Goal: Task Accomplishment & Management: Complete application form

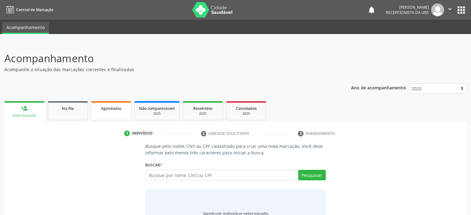
click at [111, 114] on link "Agendados" at bounding box center [111, 110] width 40 height 19
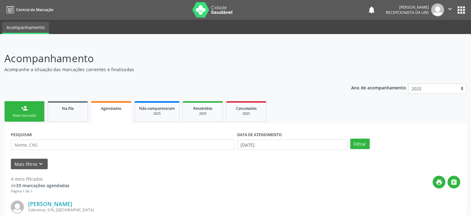
scroll to position [62, 0]
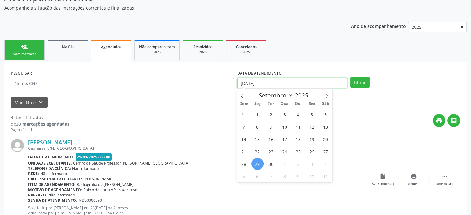
click at [261, 86] on input "[DATE]" at bounding box center [292, 83] width 110 height 11
click at [257, 164] on span "29" at bounding box center [257, 164] width 12 height 12
type input "[DATE]"
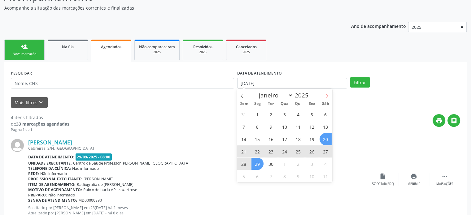
click at [325, 95] on icon at bounding box center [327, 96] width 4 height 4
select select "9"
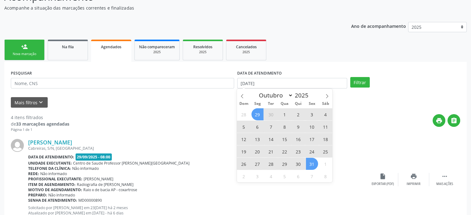
click at [314, 168] on span "31" at bounding box center [312, 164] width 12 height 12
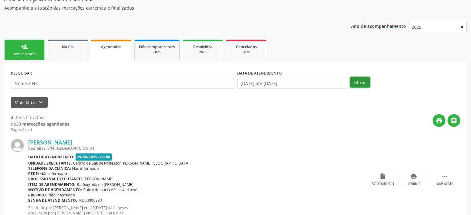
click at [363, 82] on button "Filtrar" at bounding box center [359, 82] width 19 height 11
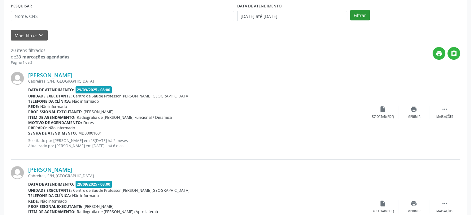
scroll to position [128, 0]
click at [436, 53] on icon "print" at bounding box center [438, 53] width 7 height 7
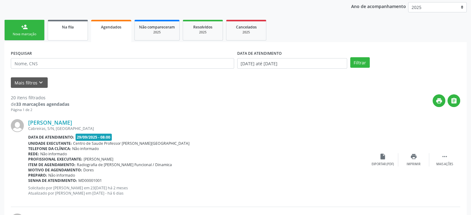
click at [69, 31] on link "Na fila" at bounding box center [68, 30] width 40 height 21
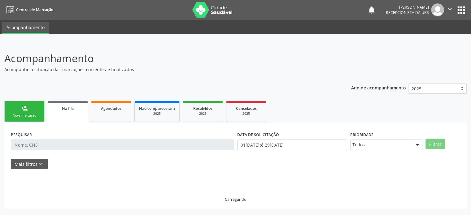
scroll to position [0, 0]
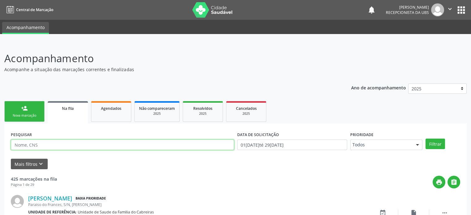
click at [68, 146] on input "text" at bounding box center [122, 145] width 223 height 11
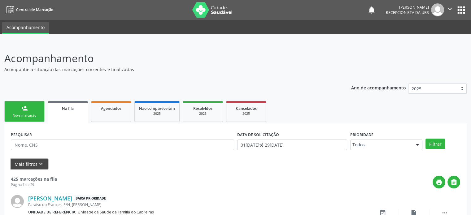
click at [35, 167] on button "Mais filtros keyboard_arrow_down" at bounding box center [29, 164] width 37 height 11
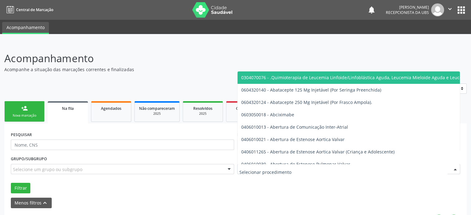
click at [294, 166] on div at bounding box center [348, 169] width 223 height 11
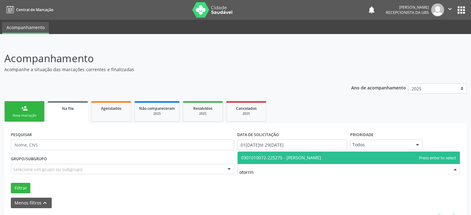
type input "otorrino"
click at [313, 160] on span "0301010072-225275 - [PERSON_NAME]" at bounding box center [281, 158] width 80 height 6
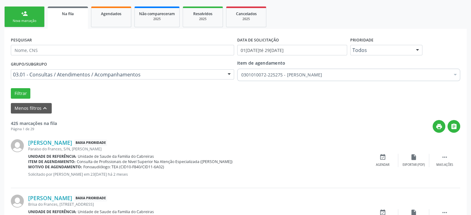
scroll to position [96, 0]
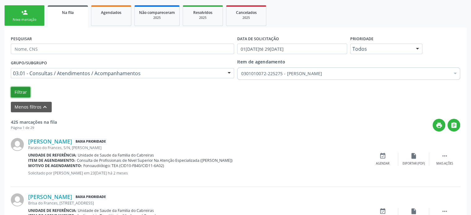
click at [21, 92] on button "Filtrar" at bounding box center [20, 92] width 19 height 11
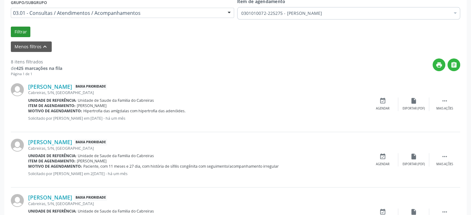
scroll to position [156, 0]
click at [445, 105] on div " Mais ações" at bounding box center [444, 104] width 31 height 13
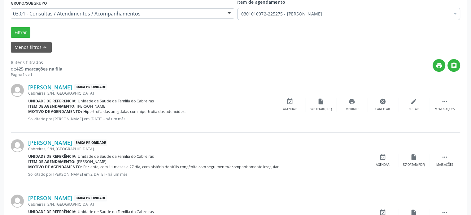
click at [352, 120] on div "[PERSON_NAME] Baixa Prioridade Cabreiras, S/N, [GEOGRAPHIC_DATA] Unidade de ref…" at bounding box center [235, 104] width 449 height 55
click at [352, 83] on div "[PERSON_NAME] Baixa Prioridade Cabreiras, S/N, [GEOGRAPHIC_DATA] Unidade de ref…" at bounding box center [235, 104] width 449 height 55
click at [322, 107] on div "Exportar (PDF)" at bounding box center [320, 109] width 22 height 4
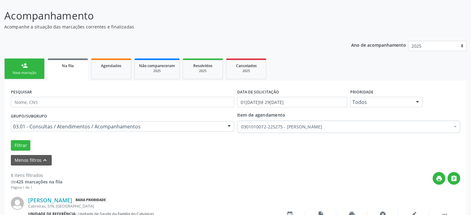
scroll to position [42, 0]
click at [69, 66] on span "Na fila" at bounding box center [68, 65] width 12 height 5
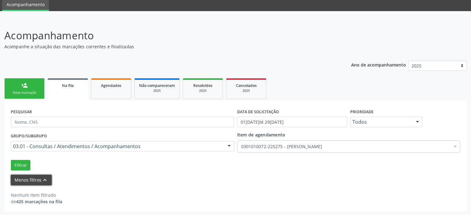
click at [45, 178] on icon "keyboard_arrow_up" at bounding box center [44, 180] width 7 height 7
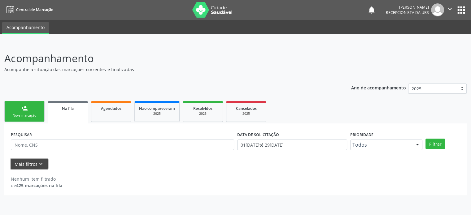
scroll to position [0, 0]
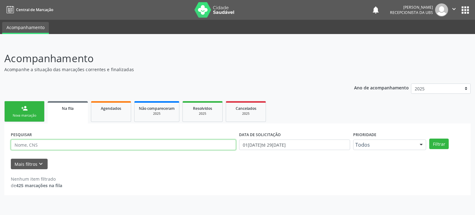
click at [147, 147] on input "text" at bounding box center [123, 145] width 225 height 11
type input "[PERSON_NAME]"
click at [430, 139] on button "Filtrar" at bounding box center [439, 144] width 19 height 11
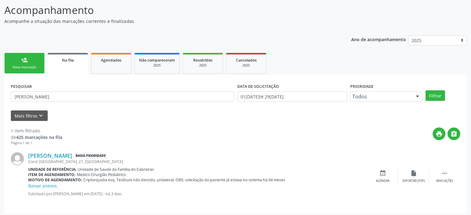
scroll to position [51, 0]
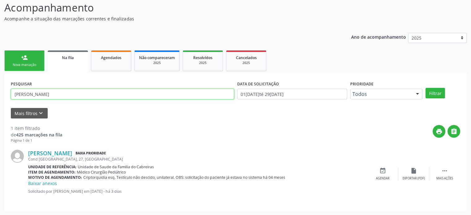
click at [57, 97] on input "[PERSON_NAME]" at bounding box center [122, 94] width 223 height 11
drag, startPoint x: 57, startPoint y: 97, endPoint x: 1, endPoint y: 89, distance: 56.2
click at [1, 89] on div "Acompanhamento Acompanhe a situação das marcações correntes e finalizadas Relat…" at bounding box center [235, 104] width 471 height 224
click at [45, 95] on input "text" at bounding box center [122, 94] width 223 height 11
type input "709006879068012"
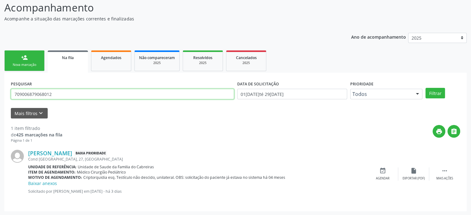
click at [425, 88] on button "Filtrar" at bounding box center [434, 93] width 19 height 11
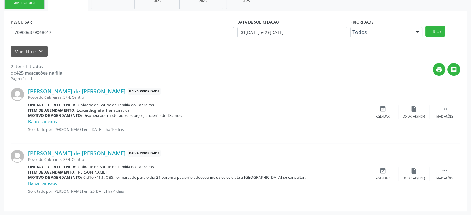
scroll to position [113, 0]
click at [76, 91] on link "[PERSON_NAME] de [PERSON_NAME]" at bounding box center [76, 91] width 97 height 7
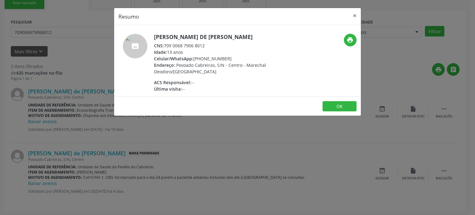
click at [307, 141] on div "Resumo × [PERSON_NAME] de [PERSON_NAME] CNS: 709 0068 7906 8012 Idade: 13 anos …" at bounding box center [237, 107] width 475 height 215
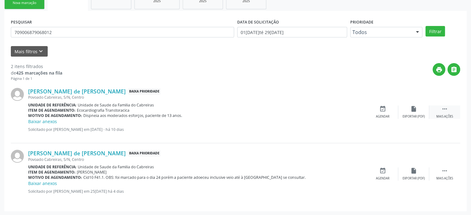
click at [444, 116] on div "Mais ações" at bounding box center [444, 117] width 17 height 4
click at [380, 139] on div "[PERSON_NAME] de [PERSON_NAME] Baixa Prioridade [GEOGRAPHIC_DATA], S/N, Centro …" at bounding box center [235, 112] width 449 height 62
click at [225, 132] on div "[PERSON_NAME] de [PERSON_NAME] Baixa Prioridade [GEOGRAPHIC_DATA], S/N, Centro …" at bounding box center [151, 112] width 246 height 49
click at [97, 89] on link "[PERSON_NAME] de [PERSON_NAME]" at bounding box center [76, 91] width 97 height 7
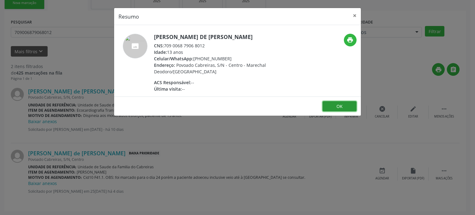
click at [344, 104] on button "OK" at bounding box center [340, 106] width 34 height 11
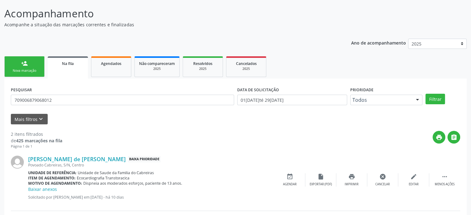
scroll to position [45, 0]
click at [24, 62] on div "person_add" at bounding box center [24, 63] width 7 height 7
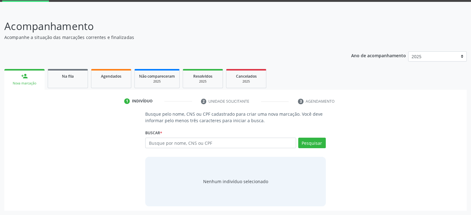
scroll to position [32, 0]
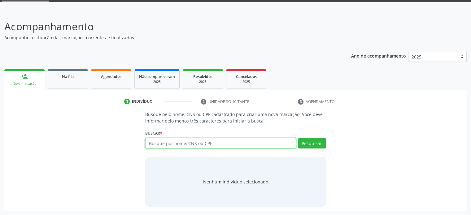
click at [186, 147] on input "text" at bounding box center [220, 143] width 150 height 11
paste input "702407007889228"
type input "702407007889228"
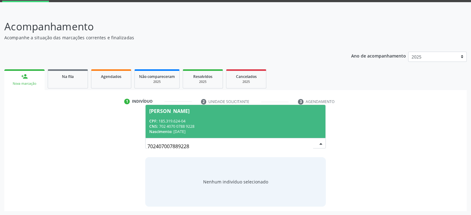
click at [231, 109] on div "[PERSON_NAME]" at bounding box center [235, 111] width 172 height 5
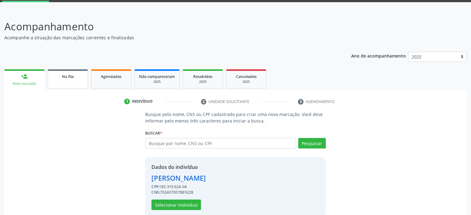
click at [62, 77] on span "Na fila" at bounding box center [68, 76] width 12 height 5
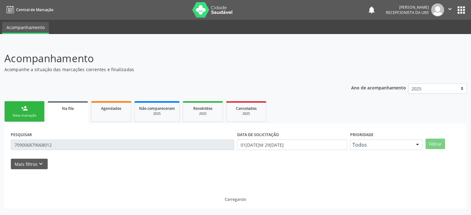
scroll to position [0, 0]
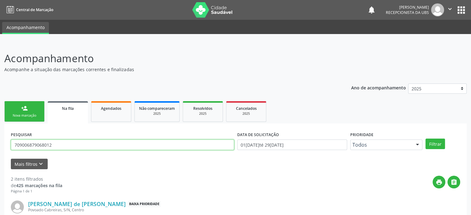
drag, startPoint x: 58, startPoint y: 144, endPoint x: 0, endPoint y: 146, distance: 58.6
click at [0, 146] on div "Acompanhamento Acompanhe a situação das marcações correntes e finalizadas Relat…" at bounding box center [235, 186] width 471 height 286
paste input "2407007889228"
type input "702407007889228"
click at [425, 139] on button "Filtrar" at bounding box center [434, 144] width 19 height 11
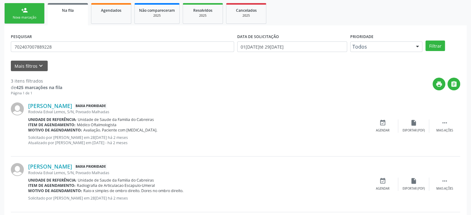
scroll to position [97, 0]
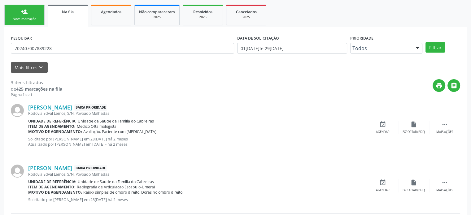
click at [35, 10] on link "person_add Nova marcação" at bounding box center [24, 15] width 40 height 21
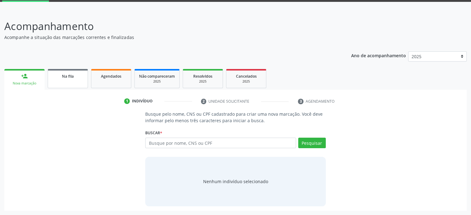
scroll to position [32, 0]
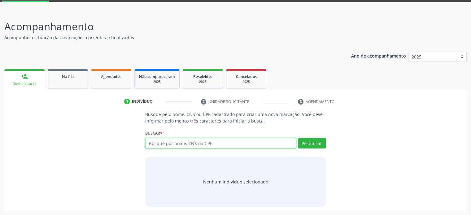
click at [192, 144] on input "text" at bounding box center [220, 143] width 150 height 11
paste input "702407007889228"
type input "702407007889228"
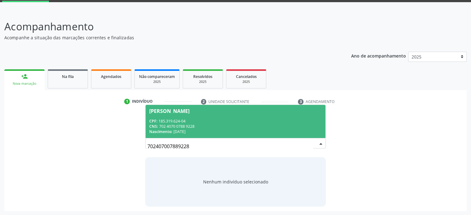
click at [214, 128] on div "CNS: 702 4070 0788 9228" at bounding box center [235, 126] width 172 height 5
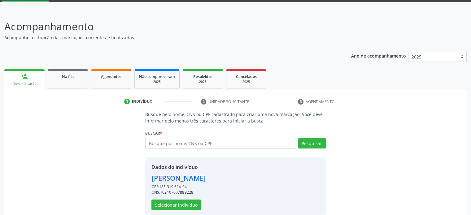
scroll to position [41, 0]
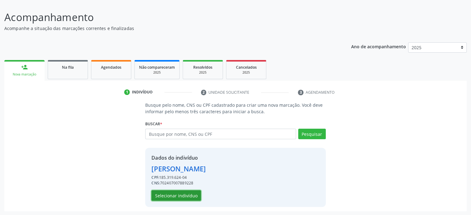
click at [177, 196] on button "Selecionar indivíduo" at bounding box center [176, 195] width 50 height 11
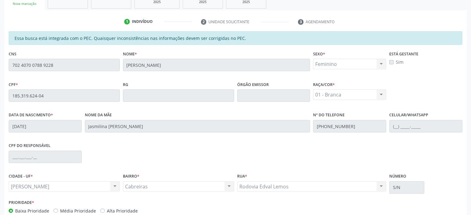
scroll to position [147, 0]
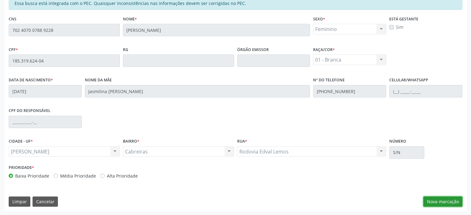
click at [448, 199] on button "Nova marcação" at bounding box center [442, 202] width 39 height 11
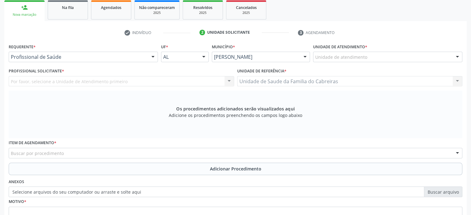
scroll to position [100, 0]
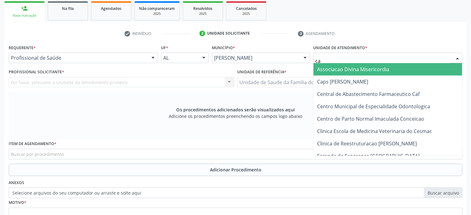
type input "cab"
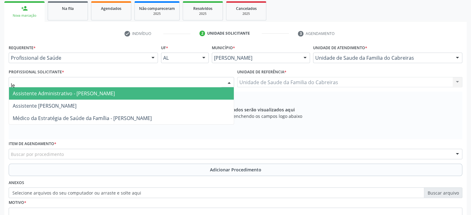
type input "let"
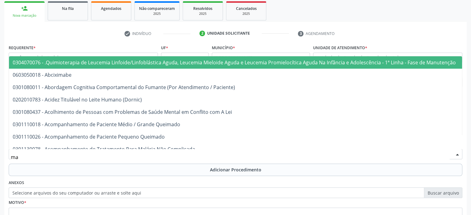
type input "m"
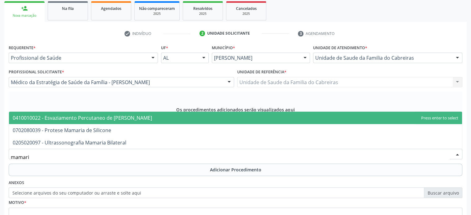
type input "mamaria"
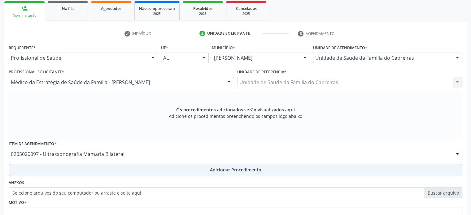
click at [278, 167] on button "Adicionar Procedimento" at bounding box center [235, 170] width 453 height 12
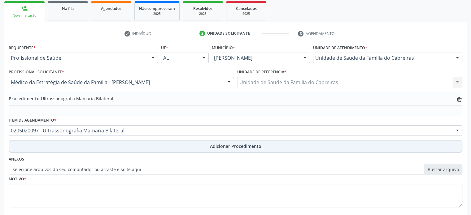
scroll to position [132, 0]
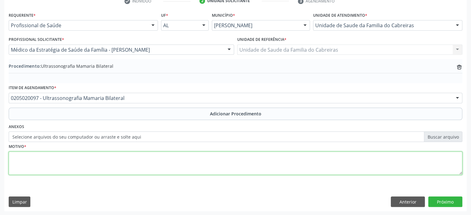
click at [283, 154] on textarea at bounding box center [235, 164] width 453 height 24
type textarea "Dor mamária à direita"
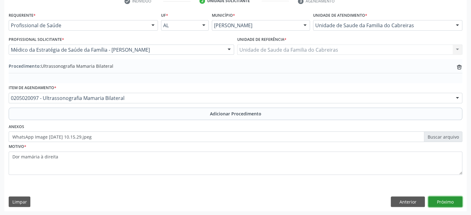
click at [443, 204] on button "Próximo" at bounding box center [445, 202] width 34 height 11
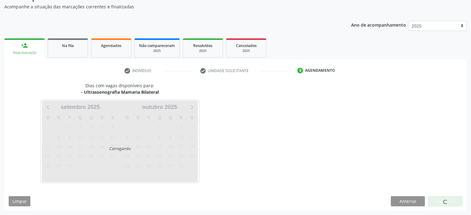
scroll to position [63, 0]
click at [443, 204] on div at bounding box center [445, 201] width 4 height 6
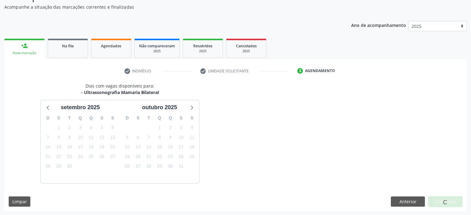
scroll to position [80, 0]
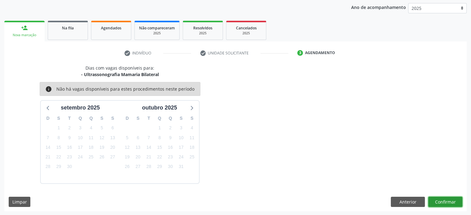
click at [443, 204] on button "Confirmar" at bounding box center [445, 202] width 34 height 11
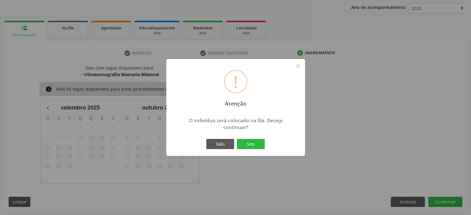
click at [237, 139] on button "Sim" at bounding box center [251, 144] width 28 height 11
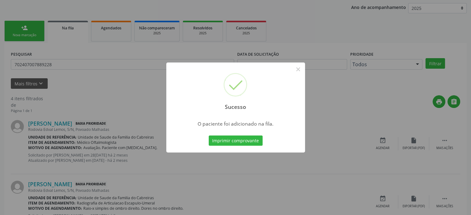
scroll to position [0, 0]
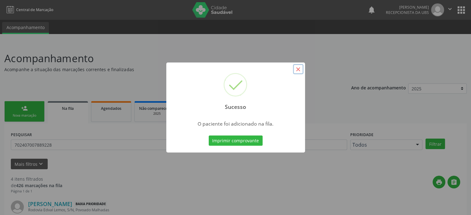
click at [296, 73] on button "×" at bounding box center [298, 69] width 11 height 11
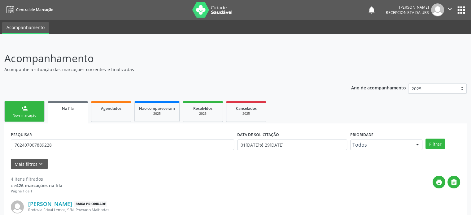
click at [15, 109] on link "person_add Nova marcação" at bounding box center [24, 111] width 40 height 21
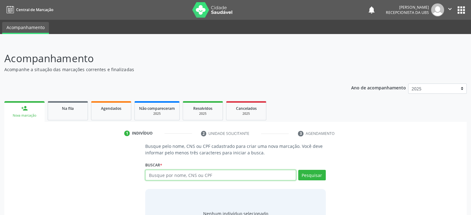
click at [163, 178] on input "text" at bounding box center [220, 175] width 150 height 11
paste input "702407007889228"
type input "702407007889228"
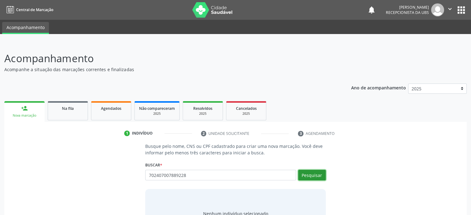
click at [318, 173] on button "Pesquisar" at bounding box center [312, 175] width 28 height 11
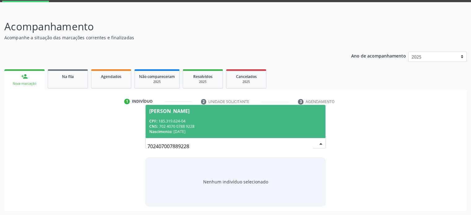
click at [218, 126] on div "CNS: 702 4070 0788 9228" at bounding box center [235, 126] width 172 height 5
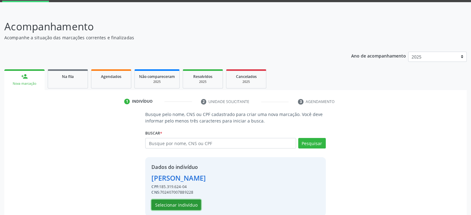
click at [181, 203] on button "Selecionar indivíduo" at bounding box center [176, 205] width 50 height 11
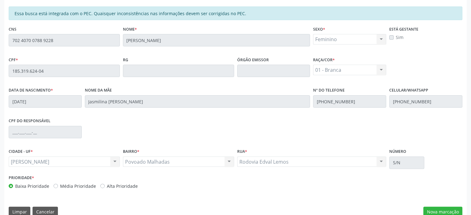
scroll to position [147, 0]
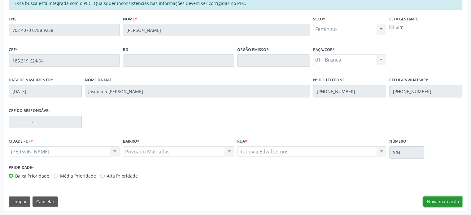
click at [434, 203] on button "Nova marcação" at bounding box center [442, 202] width 39 height 11
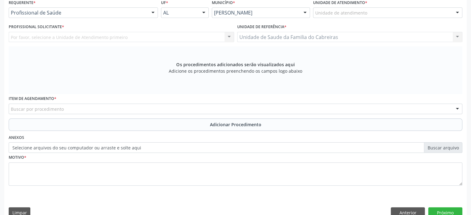
scroll to position [156, 0]
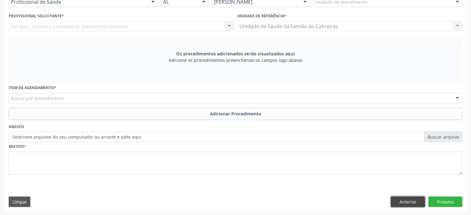
click at [398, 201] on button "Anterior" at bounding box center [408, 202] width 34 height 11
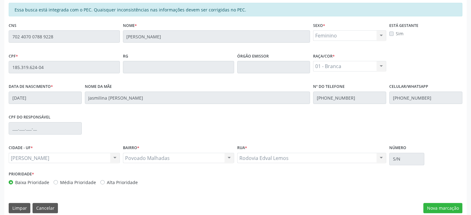
scroll to position [147, 0]
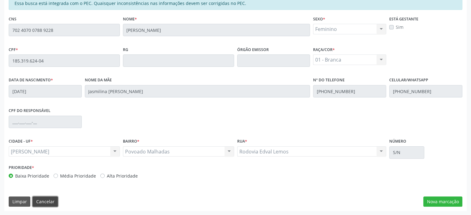
click at [48, 204] on button "Cancelar" at bounding box center [44, 202] width 25 height 11
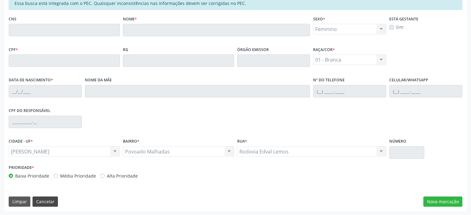
scroll to position [32, 0]
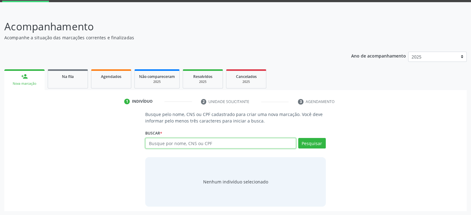
click at [176, 145] on input "text" at bounding box center [220, 143] width 150 height 11
click at [71, 79] on span "Na fila" at bounding box center [68, 76] width 12 height 5
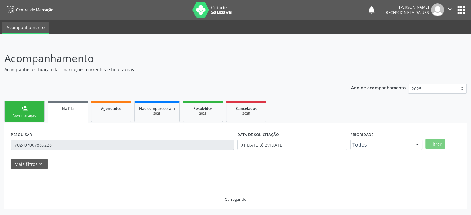
scroll to position [0, 0]
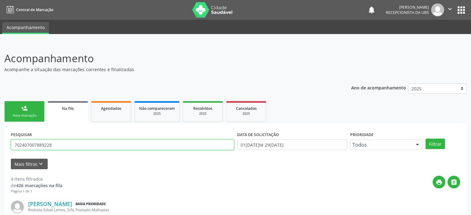
drag, startPoint x: 57, startPoint y: 142, endPoint x: 0, endPoint y: 154, distance: 58.2
click at [425, 139] on button "Filtrar" at bounding box center [434, 144] width 19 height 11
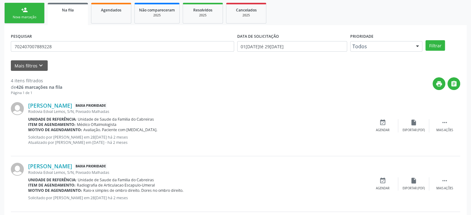
scroll to position [98, 0]
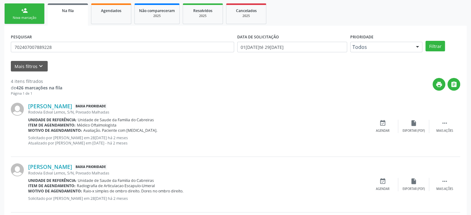
click at [33, 10] on link "person_add Nova marcação" at bounding box center [24, 13] width 40 height 21
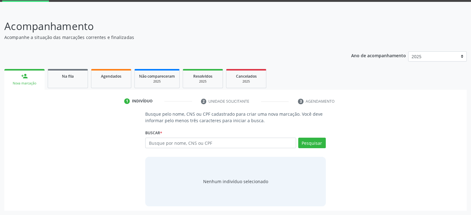
scroll to position [32, 0]
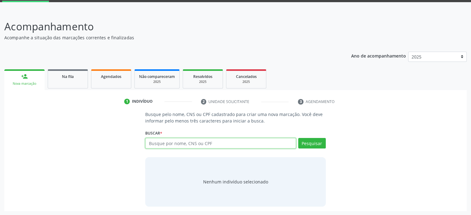
click at [176, 141] on input "text" at bounding box center [220, 143] width 150 height 11
paste input "702407007889228"
type input "702407007889228"
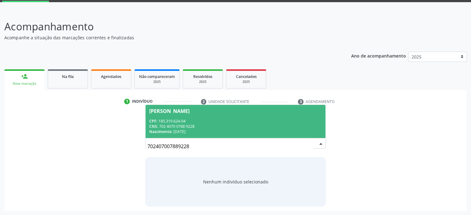
click at [202, 125] on div "CNS: 702 4070 0788 9228" at bounding box center [235, 126] width 172 height 5
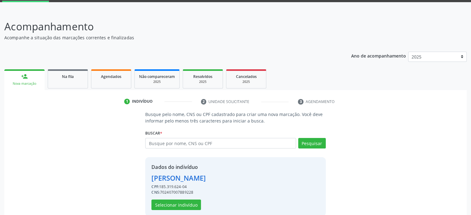
scroll to position [41, 0]
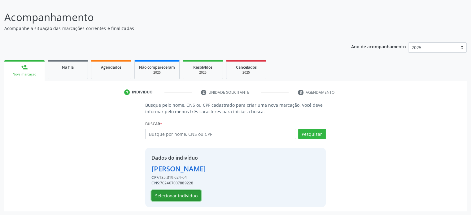
click at [164, 199] on button "Selecionar indivíduo" at bounding box center [176, 195] width 50 height 11
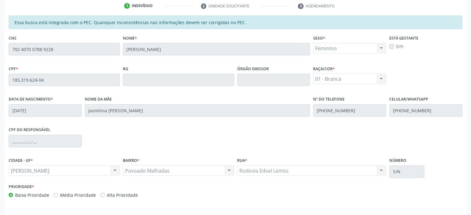
scroll to position [147, 0]
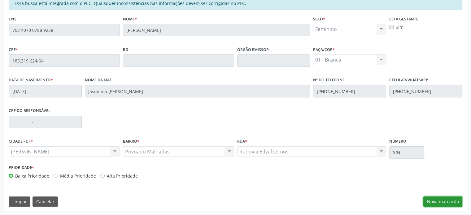
click at [439, 201] on button "Nova marcação" at bounding box center [442, 202] width 39 height 11
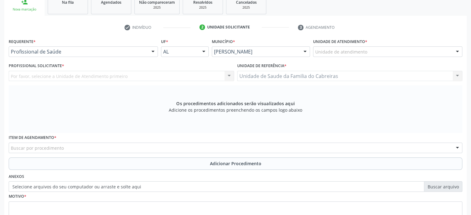
scroll to position [104, 0]
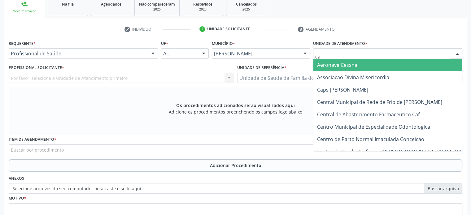
type input "cab"
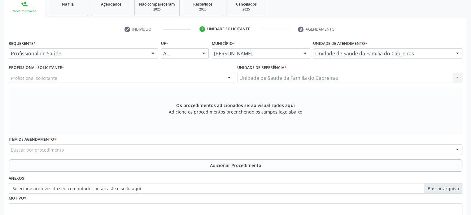
click at [143, 78] on div "Profissional solicitante" at bounding box center [121, 78] width 225 height 11
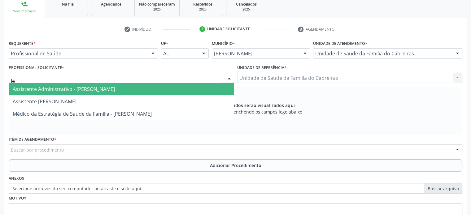
type input "let"
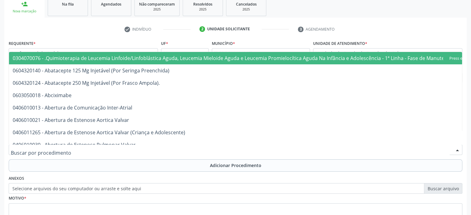
click at [114, 151] on div at bounding box center [235, 150] width 453 height 11
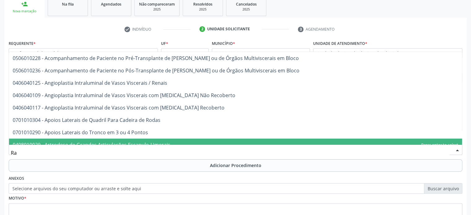
type input "R"
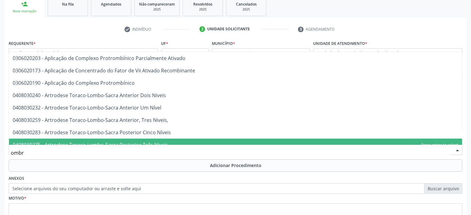
type input "ombro"
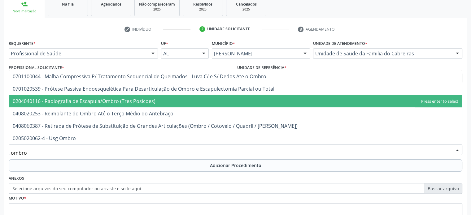
click at [117, 101] on span "0204040116 - Radiografia de Escapula/Ombro (Tres Posicoes)" at bounding box center [84, 101] width 143 height 7
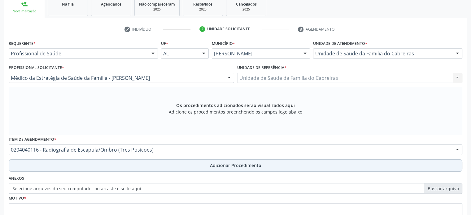
click at [118, 169] on button "Adicionar Procedimento" at bounding box center [235, 165] width 453 height 12
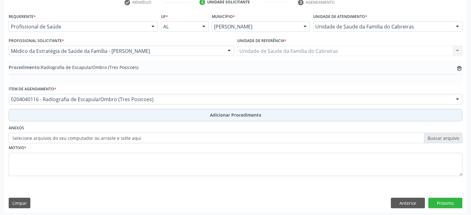
scroll to position [132, 0]
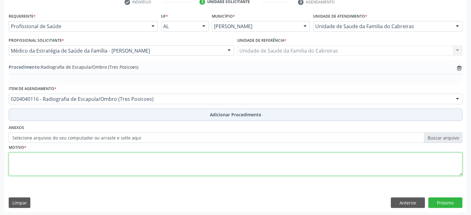
click at [118, 169] on textarea at bounding box center [235, 165] width 453 height 24
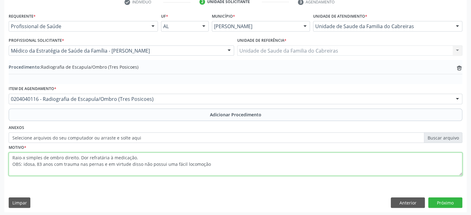
click at [78, 163] on textarea "Raio-x simples de ombro direito. Dor refratária à medicação. OBS: idosa, 83 ano…" at bounding box center [235, 165] width 453 height 24
click at [100, 164] on textarea "Raio-x simples de ombro direito. Dor refratária à medicação. OBS: idosa, 83 ano…" at bounding box center [235, 165] width 453 height 24
click at [257, 163] on textarea "Raio-x simples de ombro direito. Dor refratária à medicação. OBS: idosa, 83 ano…" at bounding box center [235, 165] width 453 height 24
click at [12, 157] on textarea "Raio-x simples de ombro direito. Dor refratária à medicação. OBS: idosa, 83 ano…" at bounding box center [235, 165] width 453 height 24
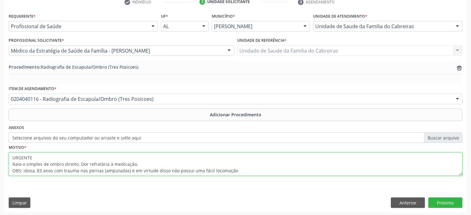
scroll to position [132, 0]
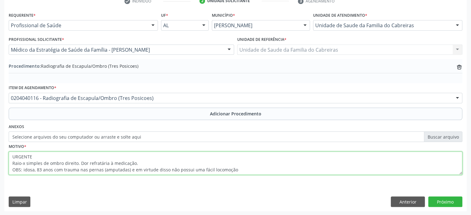
click at [243, 170] on textarea "URGENTE Raio-x simples de ombro direito. Dor refratária à medicação. OBS: idosa…" at bounding box center [235, 164] width 453 height 24
click at [287, 170] on textarea "URGENTE Raio-x simples de ombro direito. Dor refratária à medicação. OBS: idosa…" at bounding box center [235, 164] width 453 height 24
drag, startPoint x: 286, startPoint y: 169, endPoint x: 233, endPoint y: 171, distance: 52.7
click at [233, 171] on textarea "URGENTE Raio-x simples de ombro direito. Dor refratária à medicação. OBS: idosa…" at bounding box center [235, 164] width 453 height 24
click at [153, 171] on textarea "URGENTE Raio-x simples de ombro direito. Dor refratária à medicação. OBS: idosa…" at bounding box center [235, 164] width 453 height 24
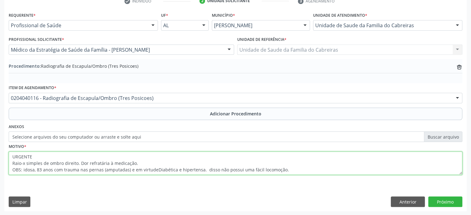
drag, startPoint x: 286, startPoint y: 171, endPoint x: 1, endPoint y: 154, distance: 285.2
click at [1, 154] on div "Acompanhamento Acompanhe a situação das marcações correntes e finalizadas Relat…" at bounding box center [235, 62] width 471 height 305
type textarea "URGENTE Raio-x simples de ombro direito. Dor refratária à medicação. OBS: idosa…"
click at [304, 169] on textarea "URGENTE Raio-x simples de ombro direito. Dor refratária à medicação. OBS: idosa…" at bounding box center [235, 164] width 453 height 24
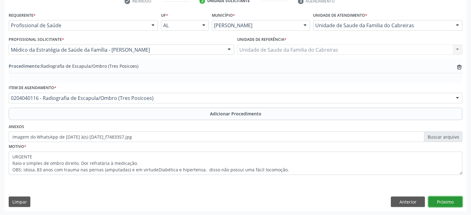
click at [443, 201] on button "Próximo" at bounding box center [445, 202] width 34 height 11
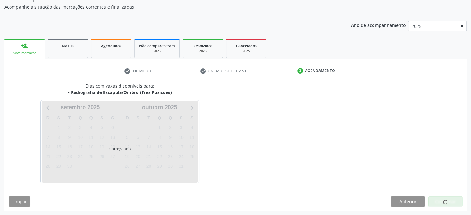
scroll to position [80, 0]
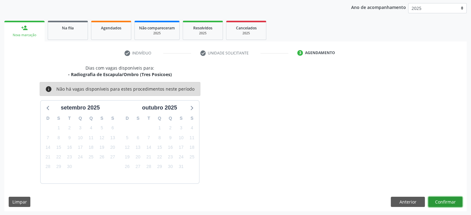
click at [443, 201] on button "Confirmar" at bounding box center [445, 202] width 34 height 11
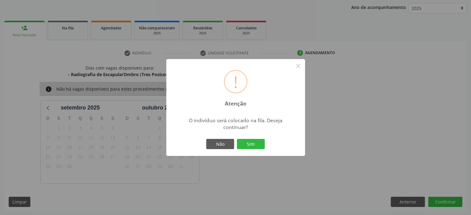
click at [237, 139] on button "Sim" at bounding box center [251, 144] width 28 height 11
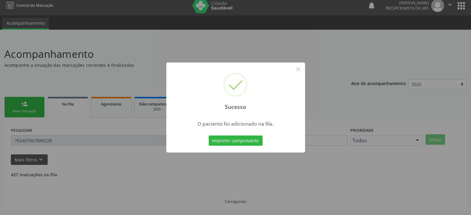
scroll to position [0, 0]
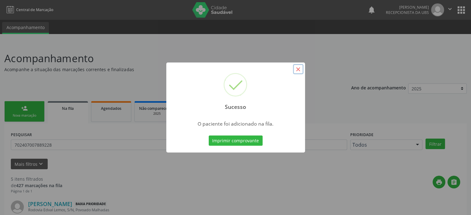
click at [298, 70] on button "×" at bounding box center [298, 69] width 11 height 11
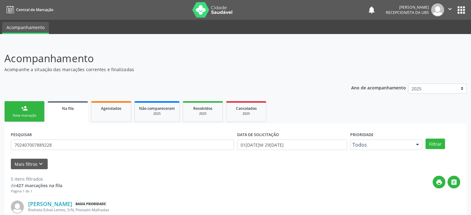
click at [36, 105] on link "person_add Nova marcação" at bounding box center [24, 111] width 40 height 21
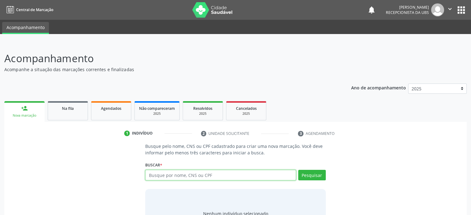
click at [166, 177] on input "text" at bounding box center [220, 175] width 150 height 11
paste input "702407007889228"
type input "702407007889228"
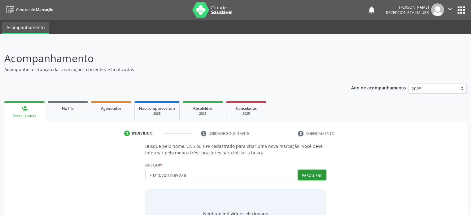
click at [313, 175] on button "Pesquisar" at bounding box center [312, 175] width 28 height 11
type input "702407007889228"
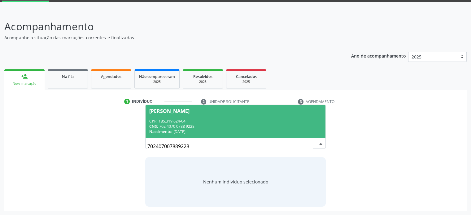
click at [274, 119] on div "CPF: 185.319.624-04" at bounding box center [235, 121] width 172 height 5
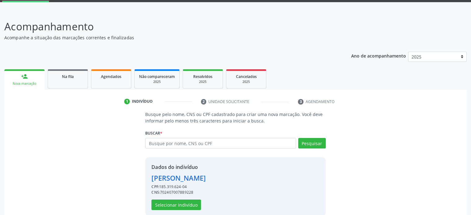
scroll to position [41, 0]
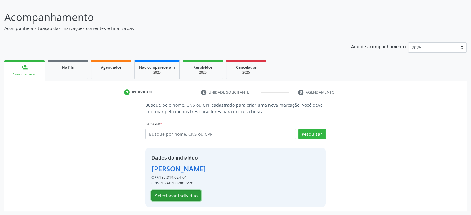
click at [193, 197] on button "Selecionar indivíduo" at bounding box center [176, 195] width 50 height 11
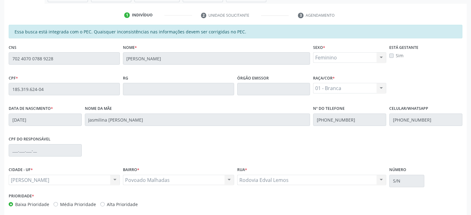
scroll to position [147, 0]
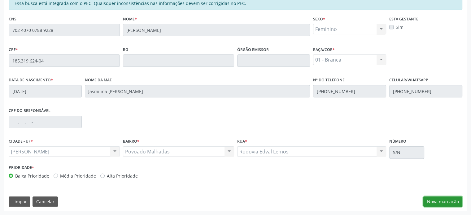
click at [443, 203] on button "Nova marcação" at bounding box center [442, 202] width 39 height 11
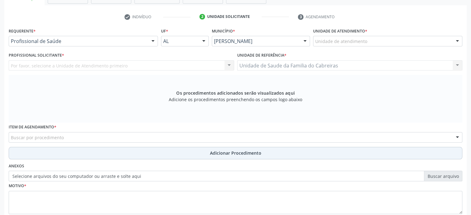
scroll to position [116, 0]
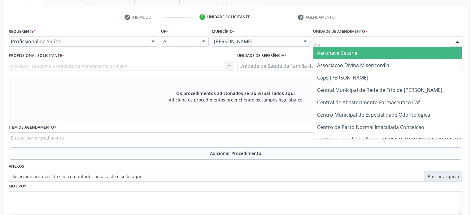
type input "cab"
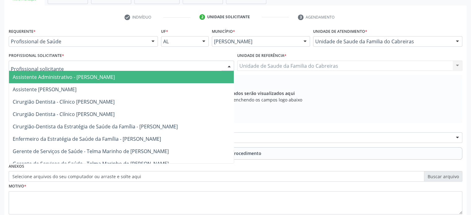
click at [148, 64] on div at bounding box center [121, 66] width 225 height 11
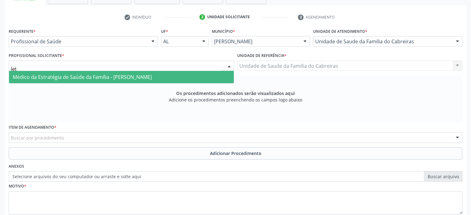
type input "leti"
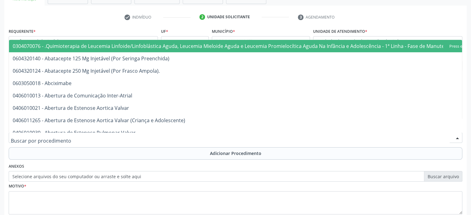
click at [116, 140] on div at bounding box center [235, 137] width 453 height 11
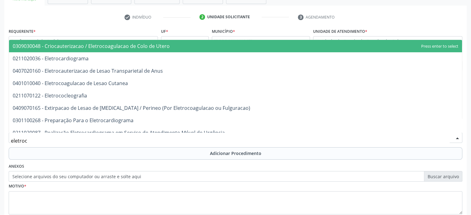
type input "eletroca"
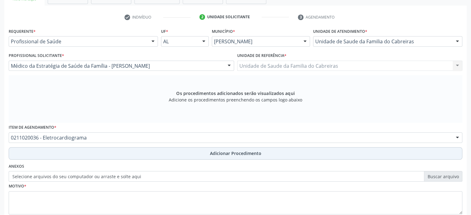
click at [119, 154] on button "Adicionar Procedimento" at bounding box center [235, 153] width 453 height 12
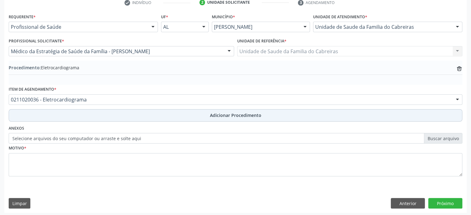
scroll to position [132, 0]
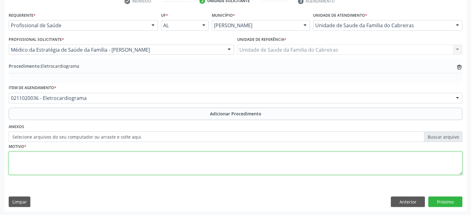
click at [117, 164] on textarea at bounding box center [235, 164] width 453 height 24
click at [10, 154] on textarea "12 derivações." at bounding box center [235, 164] width 453 height 24
click at [21, 158] on textarea "12 derivações." at bounding box center [235, 164] width 453 height 24
paste textarea "702407007889228"
paste textarea "idosa, 83 anos com trauma nas pernas (amputadas) e em virtudeDiabética e hipert…"
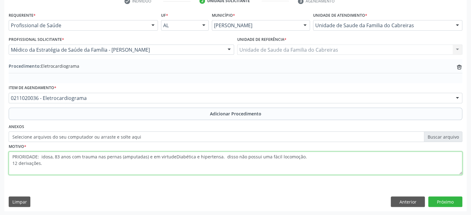
click at [220, 155] on textarea "PRIORIDADE: idosa, 83 anos com trauma nas pernas (amputadas) e em virtudeDiabét…" at bounding box center [235, 164] width 453 height 24
click at [171, 155] on textarea "PRIORIDADE: idosa, 83 anos com trauma nas pernas (amputadas) e em virtudeDiabét…" at bounding box center [235, 164] width 453 height 24
drag, startPoint x: 331, startPoint y: 156, endPoint x: 219, endPoint y: 157, distance: 111.4
click at [219, 157] on textarea "PRIORIDADE: idosa, 83 anos com trauma nas pernas (amputadas) e em virtude Diabé…" at bounding box center [235, 164] width 453 height 24
click at [192, 158] on textarea "PRIORIDADE: idosa, 83 anos com trauma nas pernas (amputadas) e em virtude Diabé…" at bounding box center [235, 164] width 453 height 24
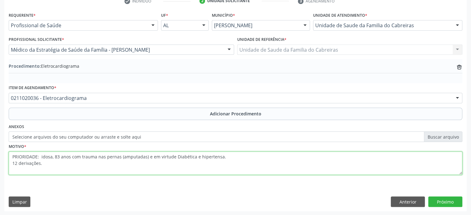
click at [174, 157] on textarea "PRIORIDADE: idosa, 83 anos com trauma nas pernas (amputadas) e em virtude Diabé…" at bounding box center [235, 164] width 453 height 24
paste textarea "disso não possui uma fácil locomoção."
click at [85, 170] on textarea "PRIORIDADE: idosa, 83 anos com trauma nas pernas (amputadas) e em virtude disso…" at bounding box center [235, 164] width 453 height 24
click at [139, 161] on textarea "PRIORIDADE: idosa, 83 anos com trauma nas pernas (amputadas) e em virtude disso…" at bounding box center [235, 164] width 453 height 24
click at [332, 159] on textarea "PRIORIDADE: idosa, 83 anos com trauma nas pernas (amputadas) e em virtude disso…" at bounding box center [235, 164] width 453 height 24
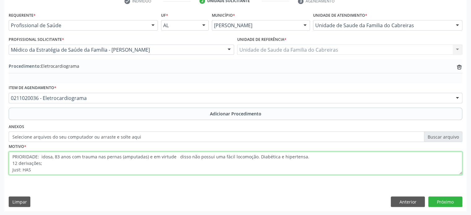
click at [332, 159] on textarea "PRIORIDADE: idosa, 83 anos com trauma nas pernas (amputadas) e em virtude disso…" at bounding box center [235, 164] width 453 height 24
type textarea "PRIORIDADE: idosa, 83 anos com trauma nas pernas (amputadas) e em virtude disso…"
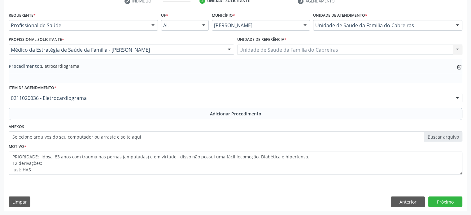
drag, startPoint x: 109, startPoint y: 131, endPoint x: 110, endPoint y: 140, distance: 9.1
click at [110, 140] on label "Selecione arquivos do seu computador ou arraste e solte aqui" at bounding box center [235, 137] width 453 height 11
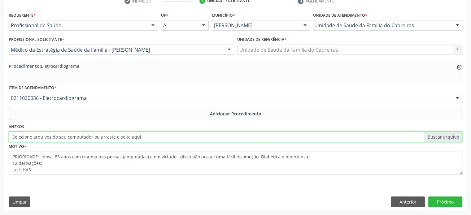
click at [110, 140] on input "Selecione arquivos do seu computador ou arraste e solte aqui" at bounding box center [235, 137] width 453 height 11
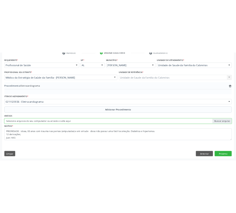
scroll to position [155, 0]
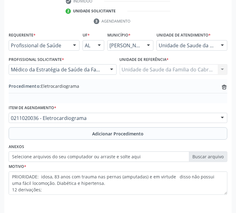
click at [167, 88] on div "Procedimento: Eletrocardiograma trash-outline icon" at bounding box center [118, 87] width 219 height 8
click at [162, 97] on div "Procedimento: Eletrocardiograma trash-outline icon" at bounding box center [118, 91] width 219 height 24
click at [102, 211] on div "Requerente * Profissional de Saúde Profissional de Saúde Paciente Nenhum result…" at bounding box center [117, 131] width 227 height 201
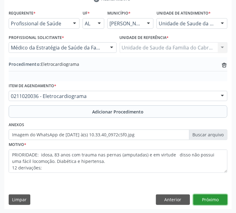
click at [207, 200] on button "Próximo" at bounding box center [210, 200] width 34 height 11
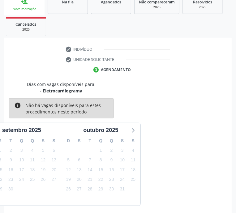
scroll to position [131, 0]
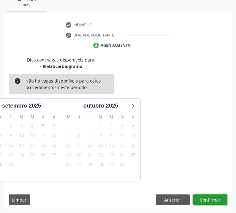
click at [207, 200] on button "Confirmar" at bounding box center [210, 200] width 34 height 11
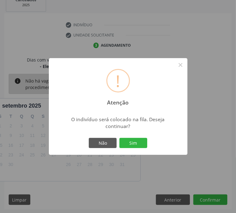
click at [119, 138] on button "Sim" at bounding box center [133, 143] width 28 height 11
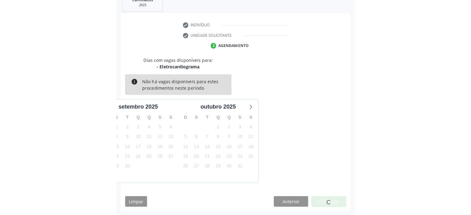
scroll to position [37, 0]
